Goal: Information Seeking & Learning: Learn about a topic

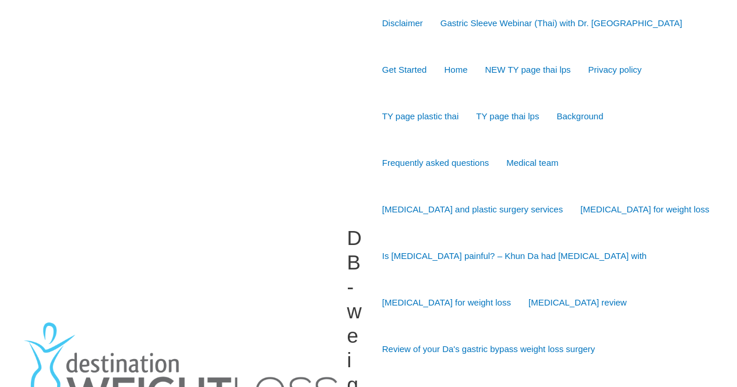
click at [720, 67] on div "DB-weightloss Disclaimer Gastric Sleeve Webinar (Thai) with Dr. Narong Get Star…" at bounding box center [369, 372] width 722 height 745
click at [580, 207] on font "[MEDICAL_DATA] for weight loss" at bounding box center [644, 209] width 129 height 10
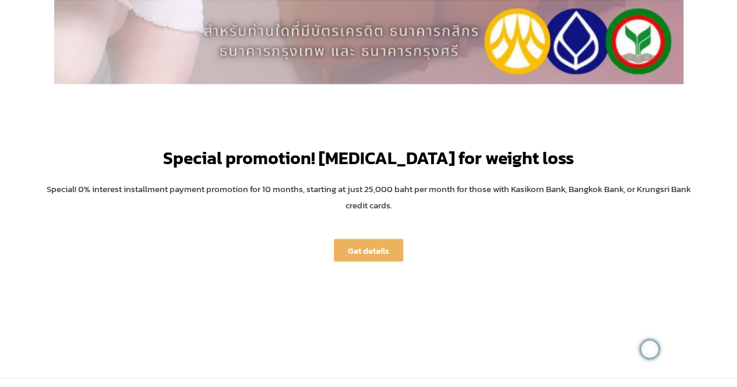
scroll to position [3303, 0]
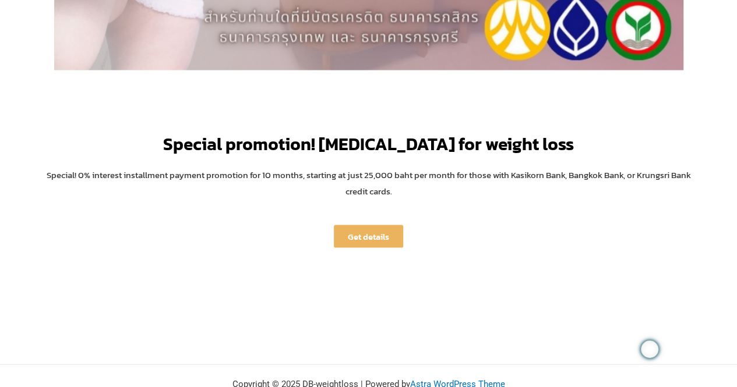
click at [368, 229] on font "Get details" at bounding box center [368, 235] width 41 height 13
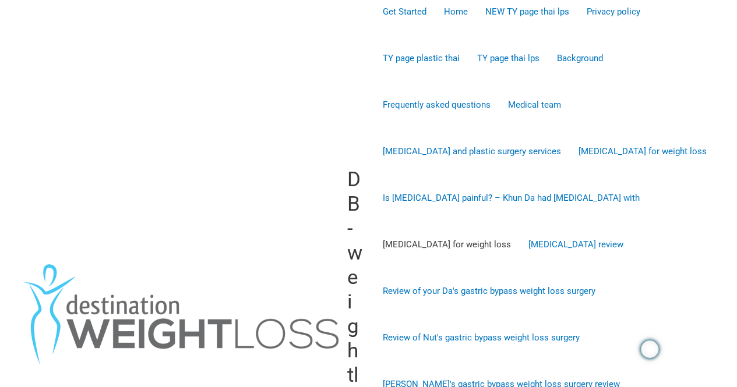
scroll to position [116, 0]
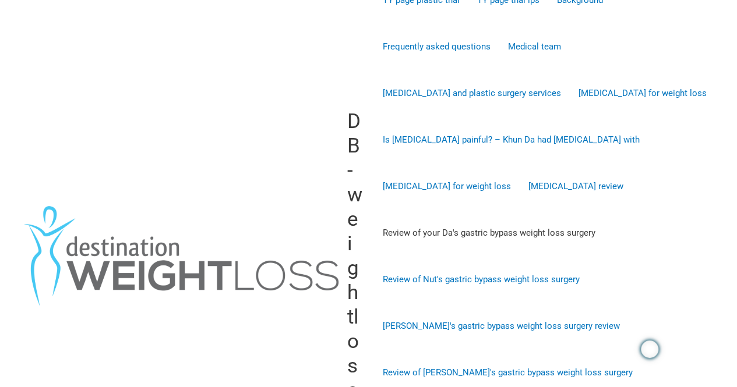
click at [425, 232] on font "Review of your Da's gastric bypass weight loss surgery" at bounding box center [489, 233] width 213 height 10
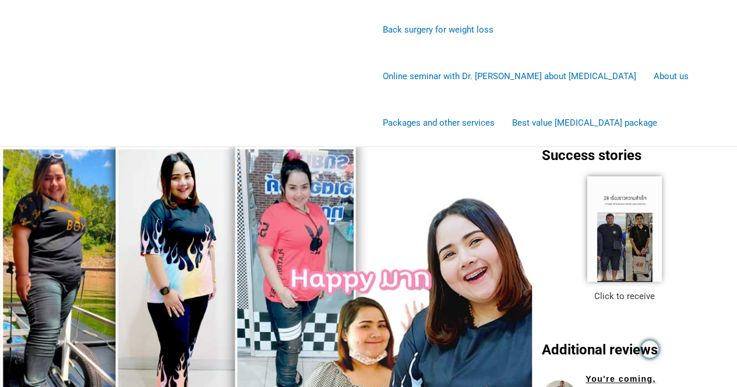
scroll to position [769, 0]
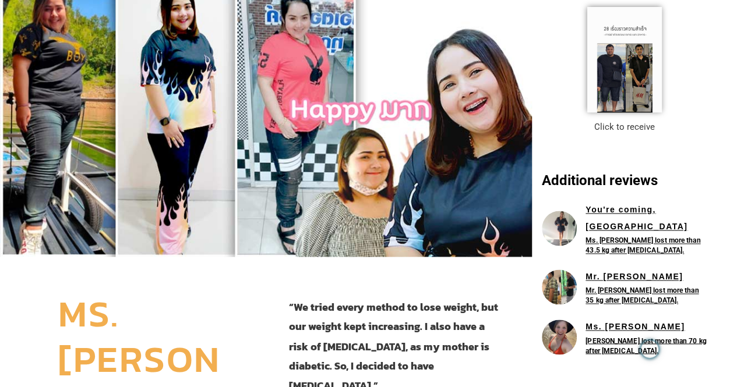
click at [612, 337] on font "[PERSON_NAME] lost more than 70 kg after [MEDICAL_DATA]." at bounding box center [645, 346] width 121 height 18
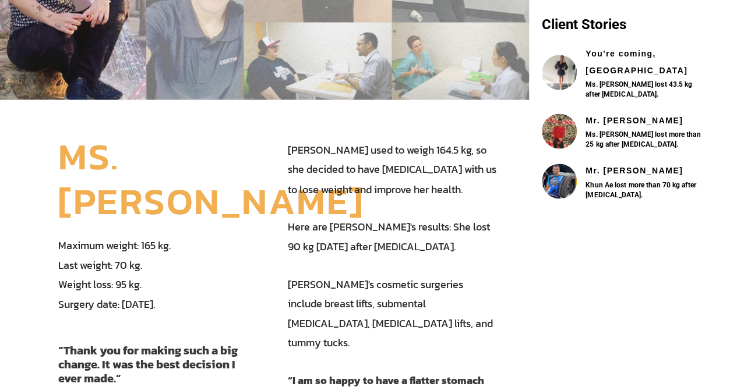
scroll to position [758, 0]
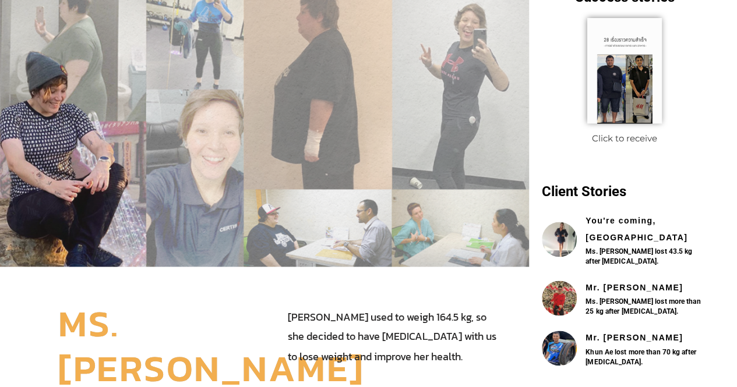
click at [635, 213] on link "You're coming, [GEOGRAPHIC_DATA]" at bounding box center [646, 230] width 122 height 34
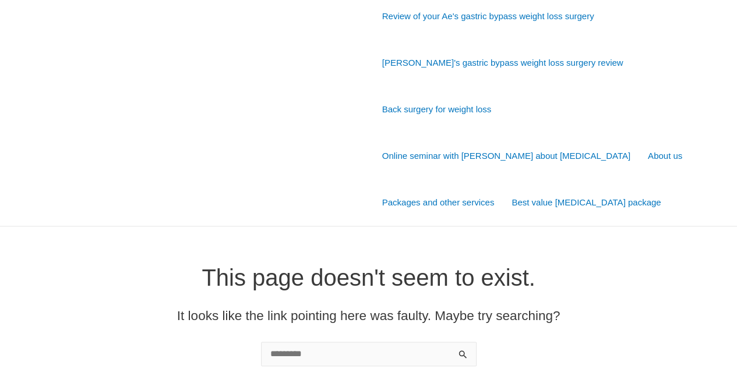
scroll to position [558, 0]
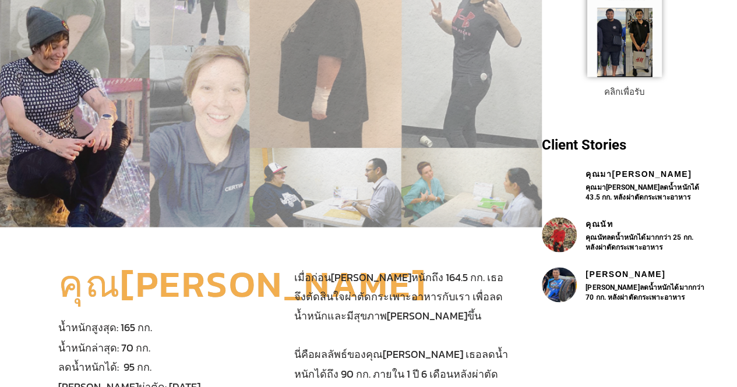
scroll to position [758, 0]
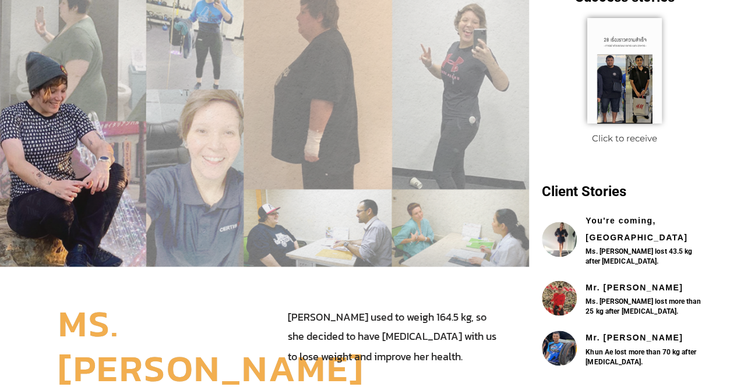
click at [631, 298] on font "Ms. [PERSON_NAME] lost more than 25 kg after [MEDICAL_DATA]." at bounding box center [642, 307] width 115 height 18
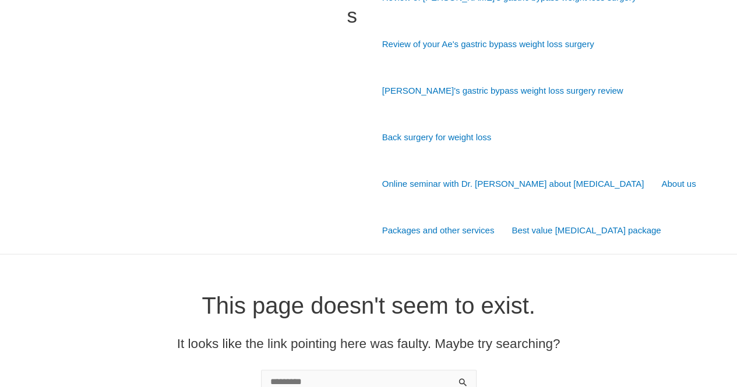
scroll to position [558, 0]
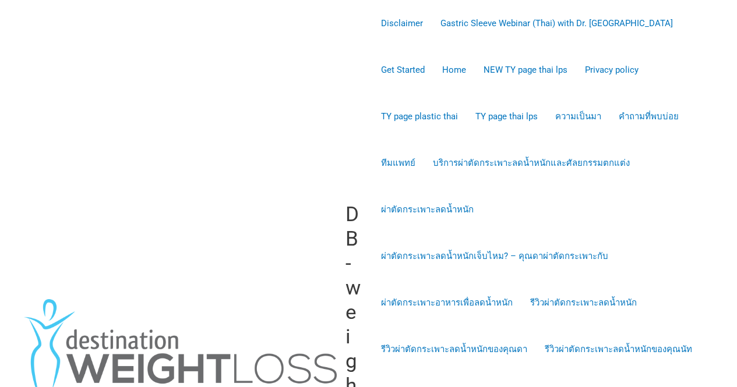
scroll to position [618, 0]
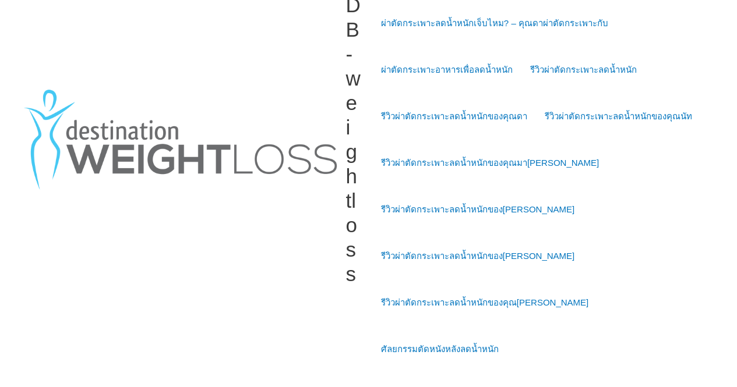
scroll to position [419, 0]
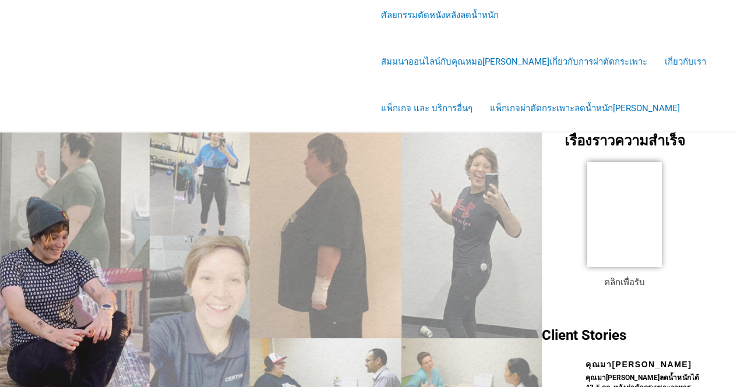
scroll to position [501, 0]
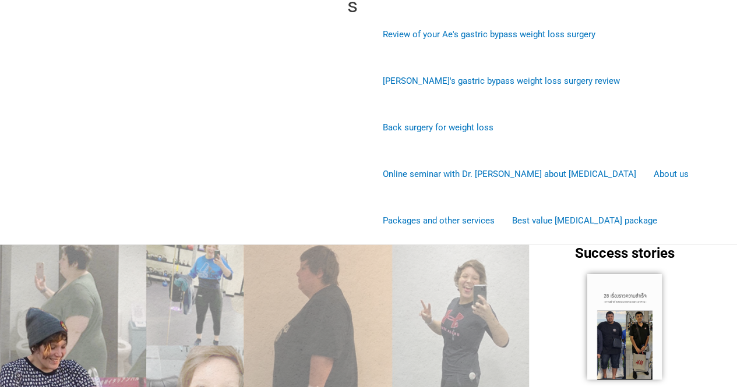
click at [634, 292] on img at bounding box center [624, 326] width 75 height 105
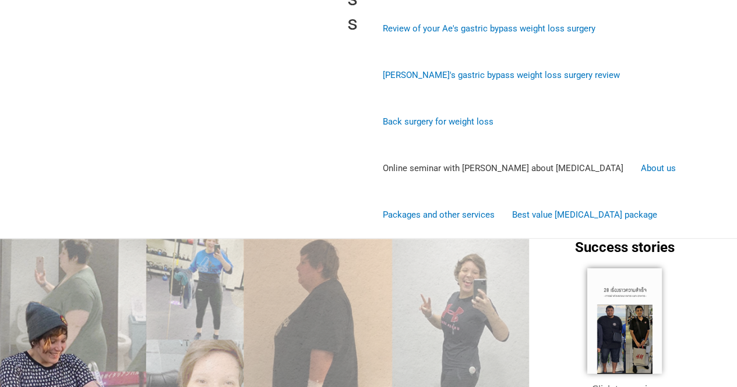
scroll to position [443, 0]
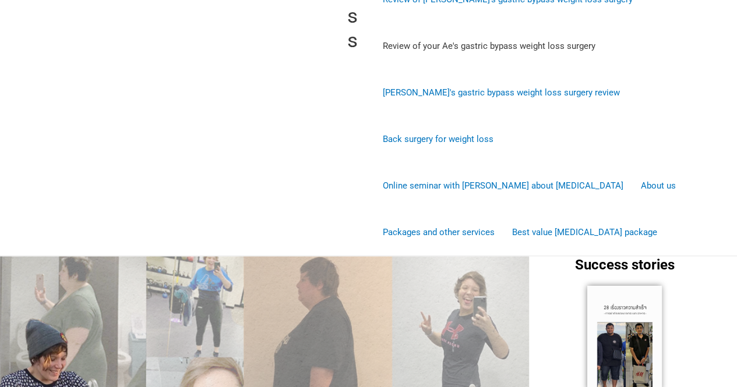
click at [483, 51] on font "Review of your Ae's gastric bypass weight loss surgery" at bounding box center [489, 46] width 213 height 10
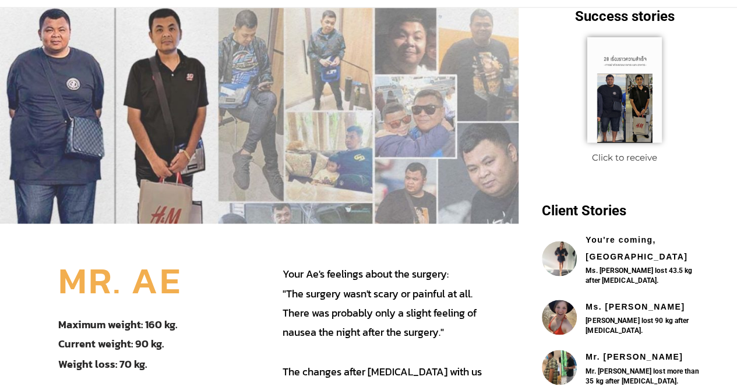
scroll to position [757, 0]
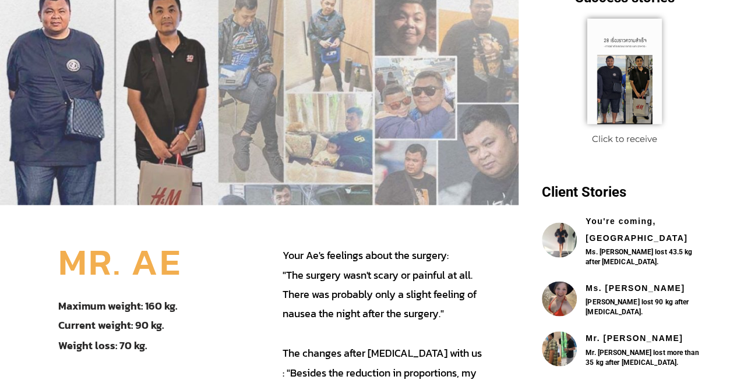
click at [595, 334] on font "Mr. Kiattisak" at bounding box center [633, 338] width 97 height 9
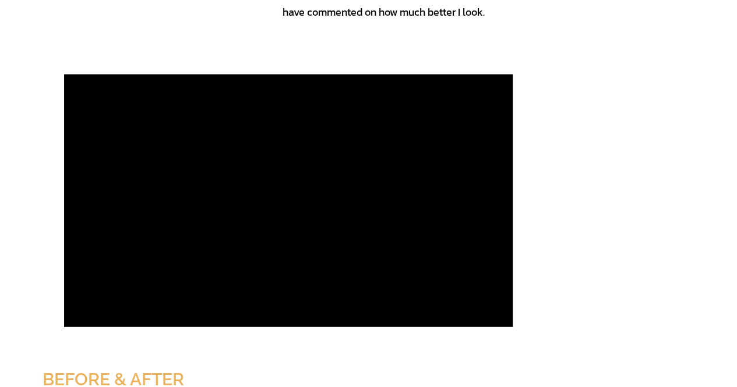
scroll to position [1438, 0]
